Goal: Task Accomplishment & Management: Use online tool/utility

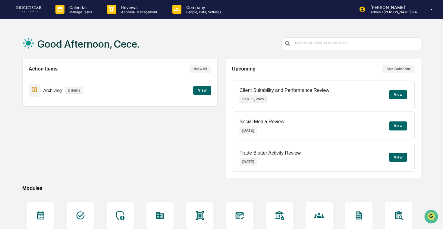
click at [183, 19] on div "Calendar Manage Tasks Reviews Approval Management Company People, Data, Setting…" at bounding box center [221, 146] width 443 height 292
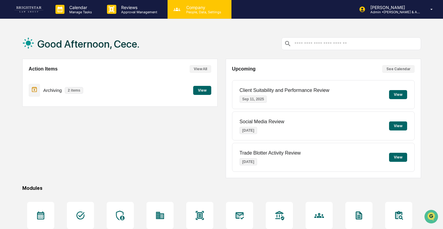
click at [183, 16] on div "Company People, Data, Settings" at bounding box center [200, 9] width 64 height 19
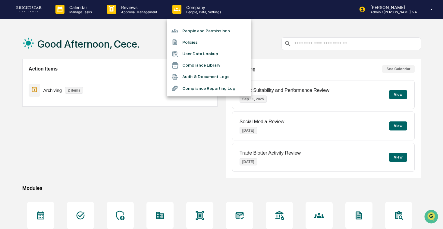
click at [193, 42] on li "Policies" at bounding box center [209, 41] width 84 height 11
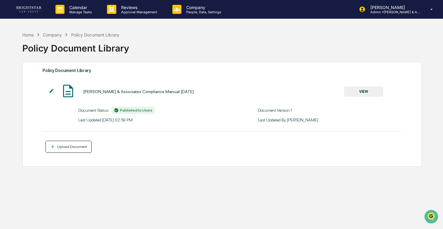
click at [66, 142] on button "Upload Document" at bounding box center [68, 147] width 46 height 12
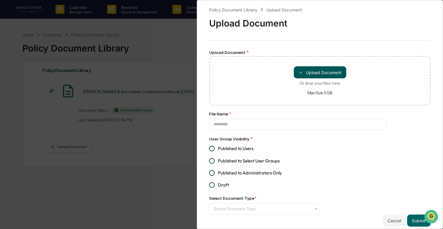
click at [306, 72] on button "＋ Upload Document" at bounding box center [320, 72] width 52 height 12
type input "**********"
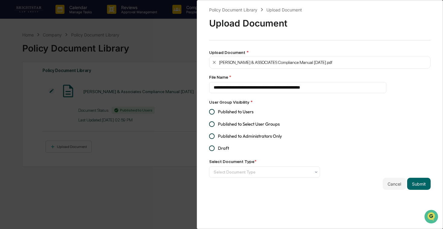
click at [126, 68] on div "**********" at bounding box center [221, 114] width 443 height 229
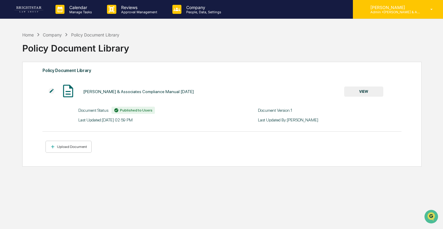
click at [392, 9] on p "[PERSON_NAME]" at bounding box center [394, 7] width 56 height 5
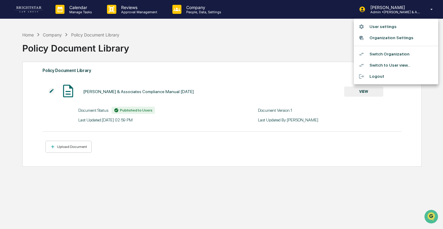
click at [130, 16] on div at bounding box center [221, 114] width 443 height 229
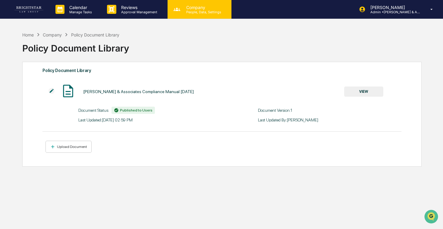
click at [193, 12] on p "People, Data, Settings" at bounding box center [202, 12] width 43 height 4
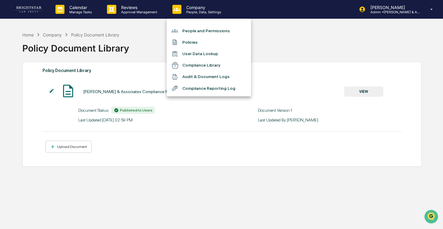
click at [407, 19] on div at bounding box center [221, 114] width 443 height 229
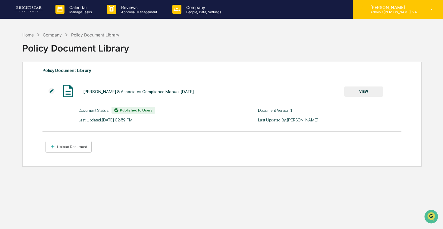
click at [407, 12] on p "Admin • [PERSON_NAME] & Associates" at bounding box center [394, 12] width 56 height 4
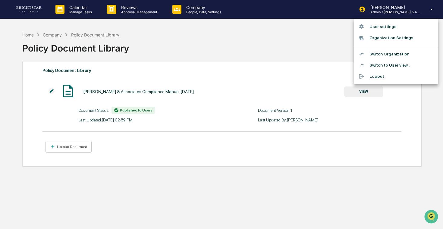
click at [391, 52] on li "Switch Organization" at bounding box center [396, 54] width 84 height 11
